Goal: Task Accomplishment & Management: Manage account settings

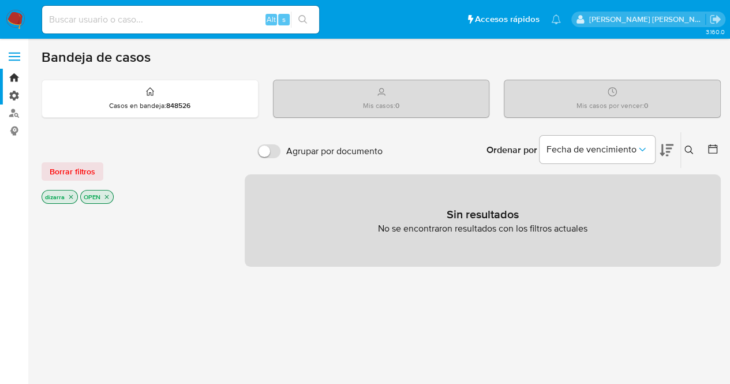
click at [15, 96] on label "Administración" at bounding box center [68, 96] width 137 height 18
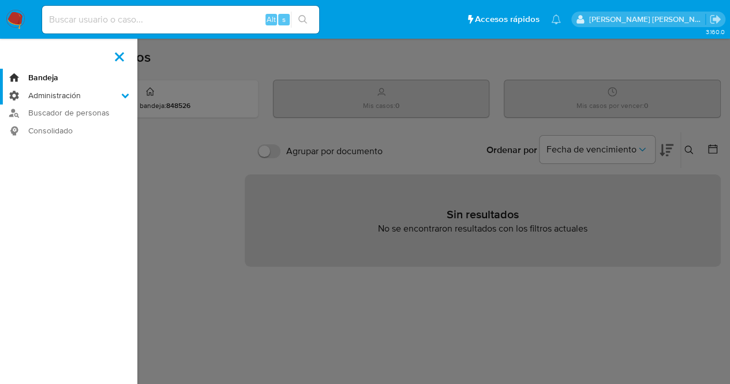
click at [0, 0] on input "Administración" at bounding box center [0, 0] width 0 height 0
click at [10, 76] on link "Bandeja" at bounding box center [68, 78] width 137 height 18
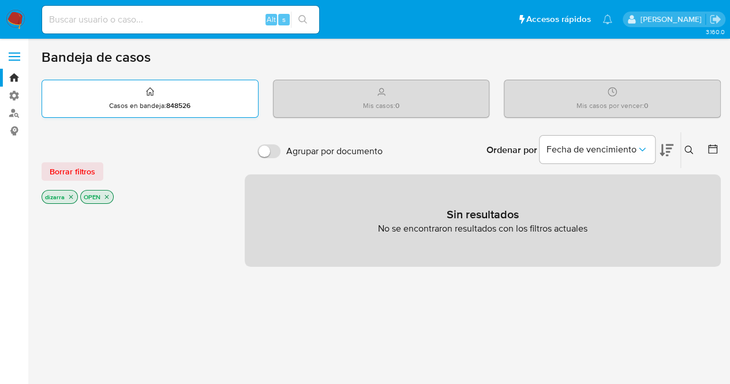
click at [168, 113] on div "Casos en bandeja : 848526" at bounding box center [150, 98] width 216 height 37
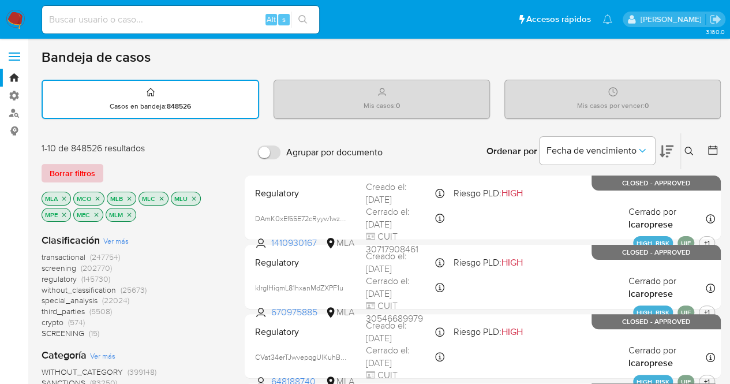
click at [94, 175] on span "Borrar filtros" at bounding box center [73, 173] width 46 height 16
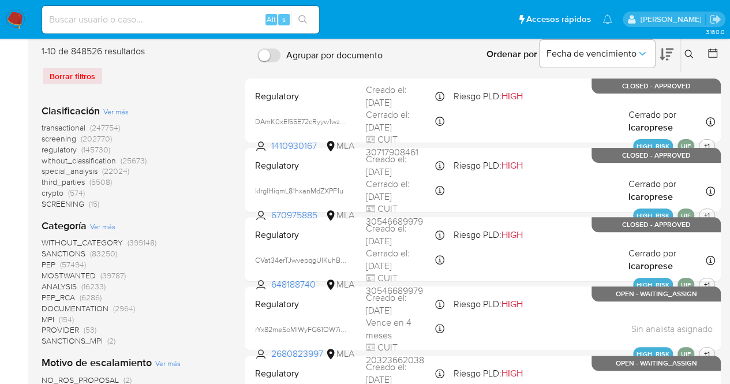
scroll to position [115, 0]
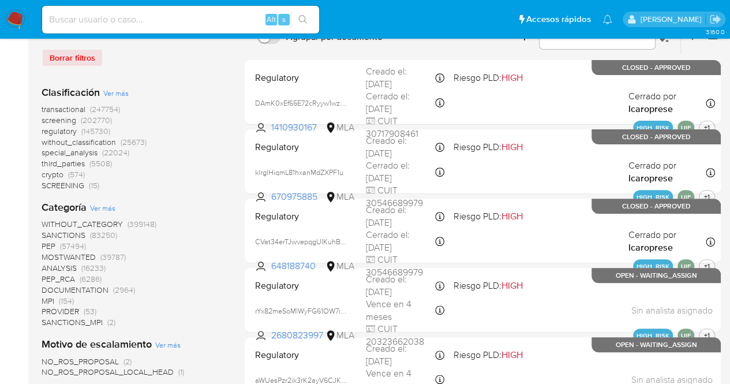
click at [48, 244] on span "PEP" at bounding box center [49, 246] width 14 height 12
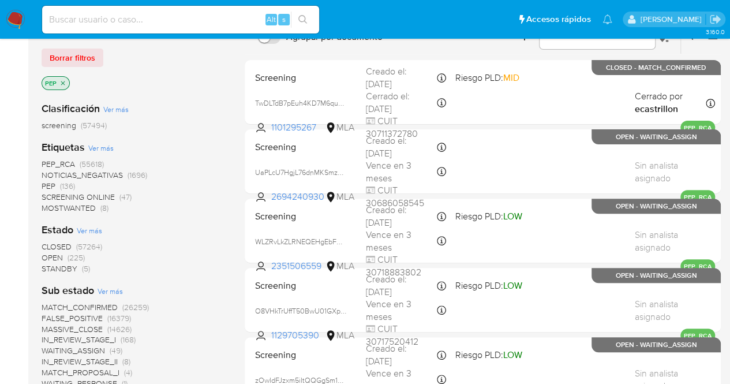
click at [46, 185] on span "PEP" at bounding box center [49, 186] width 14 height 12
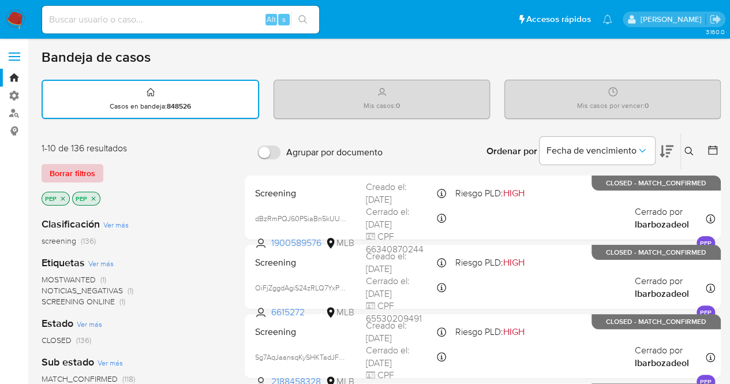
click at [80, 177] on span "Borrar filtros" at bounding box center [73, 173] width 46 height 16
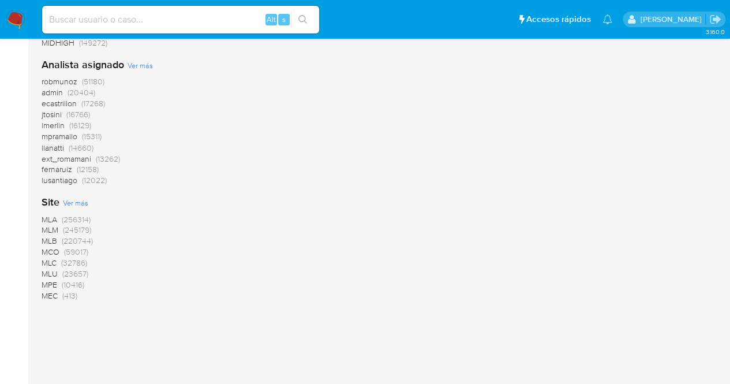
scroll to position [975, 0]
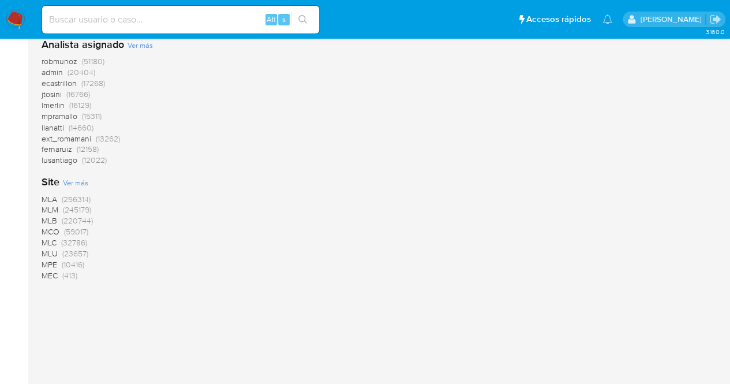
click at [51, 198] on span "MLA" at bounding box center [50, 199] width 16 height 12
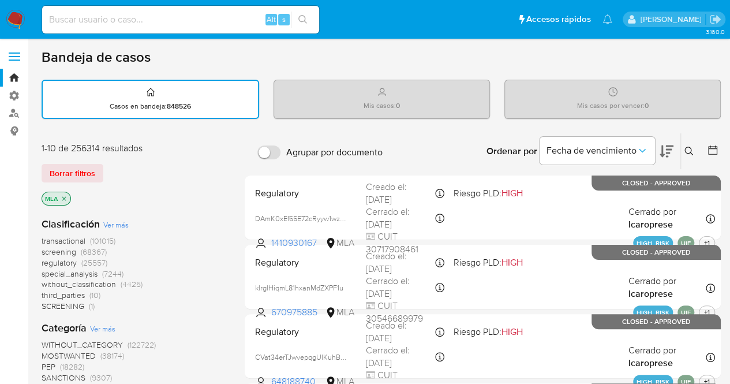
click at [16, 21] on img at bounding box center [16, 20] width 20 height 20
